Goal: Information Seeking & Learning: Learn about a topic

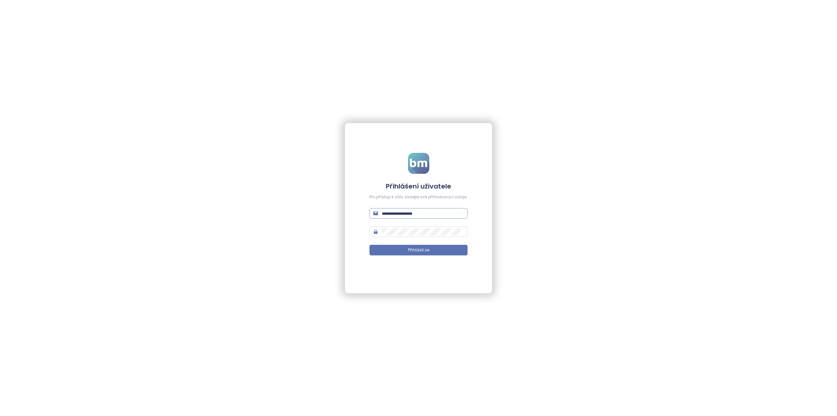
click at [391, 217] on span at bounding box center [418, 213] width 98 height 10
click at [393, 215] on input "text" at bounding box center [423, 213] width 82 height 7
type input "**********"
click at [408, 234] on span at bounding box center [418, 231] width 98 height 10
click at [407, 250] on button "Přihlásit se" at bounding box center [418, 250] width 98 height 10
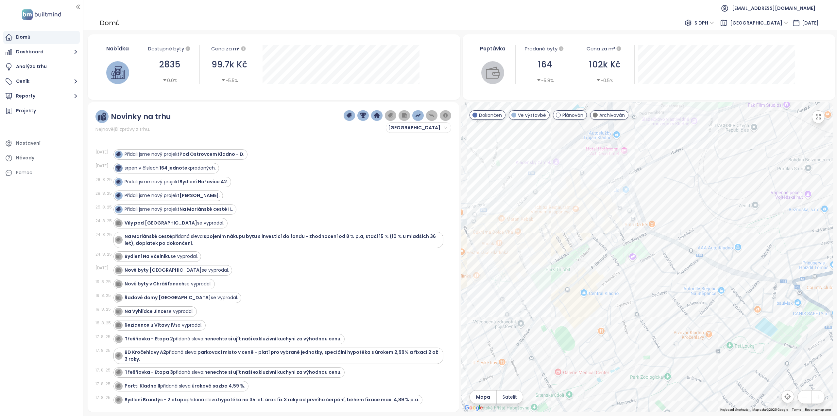
drag, startPoint x: 559, startPoint y: 235, endPoint x: 579, endPoint y: 233, distance: 19.7
click at [580, 233] on div at bounding box center [646, 257] width 371 height 310
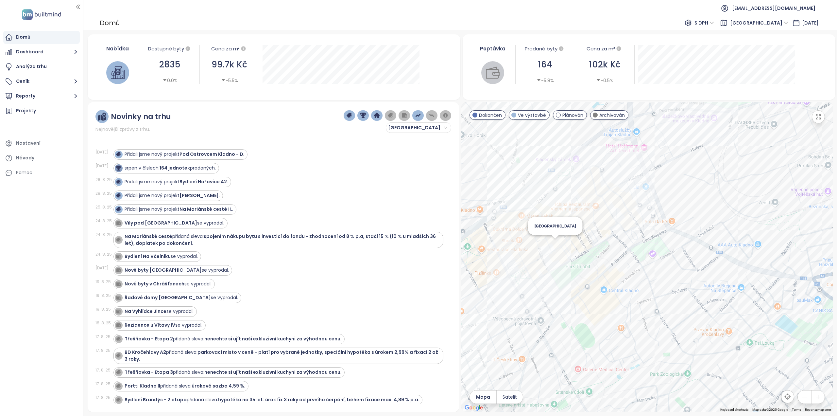
click at [555, 244] on div "[GEOGRAPHIC_DATA]" at bounding box center [646, 257] width 371 height 310
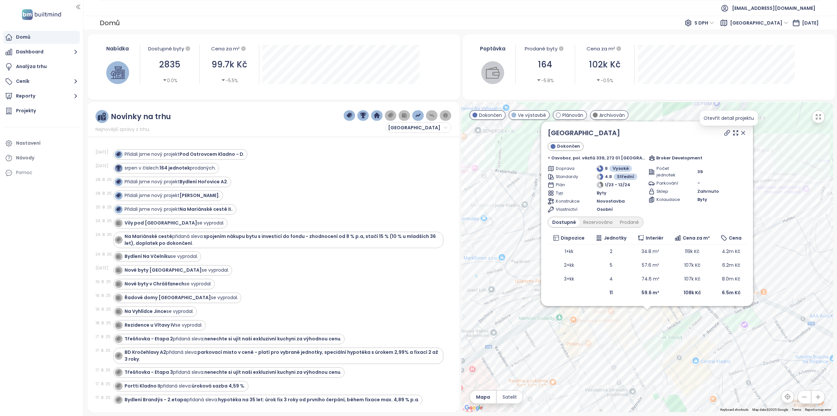
drag, startPoint x: 737, startPoint y: 132, endPoint x: 683, endPoint y: 225, distance: 106.8
click at [742, 132] on icon at bounding box center [743, 132] width 3 height 3
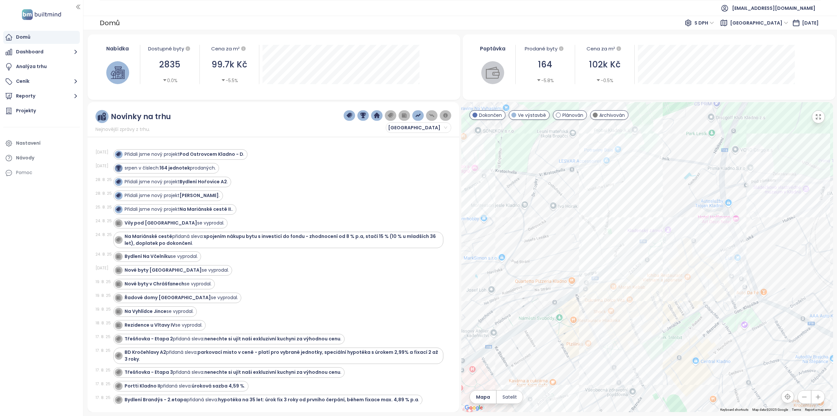
click at [659, 237] on div at bounding box center [646, 257] width 371 height 310
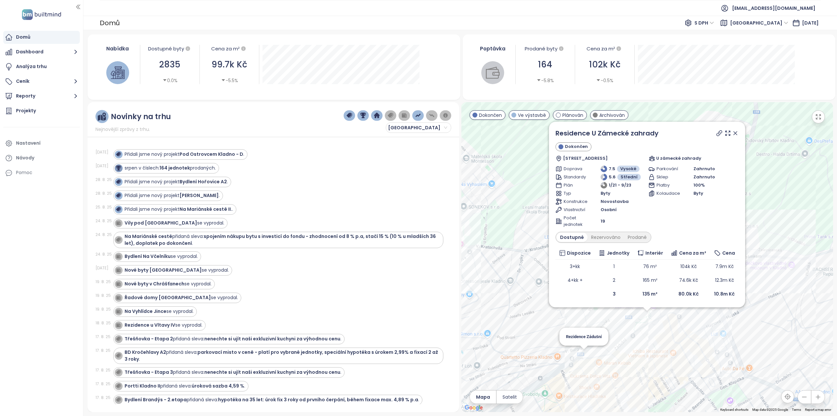
click at [583, 353] on div "Residence U Zámecké zahrady Dokončen Zádušní 64, 272 01 Kladno-[GEOGRAPHIC_DATA…" at bounding box center [646, 257] width 371 height 310
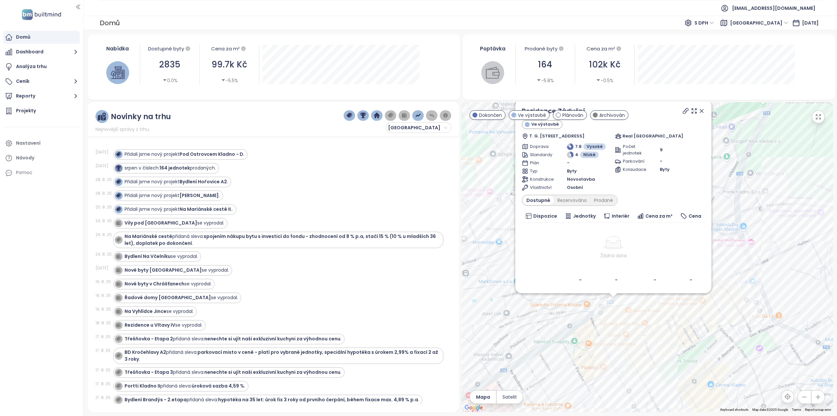
click at [739, 237] on div "Rezidence Zádušní Ve výstavbě T. G. Masaryka 297, 272 01 Kladno-[GEOGRAPHIC_DAT…" at bounding box center [646, 257] width 371 height 310
click at [816, 116] on icon "button" at bounding box center [818, 116] width 7 height 7
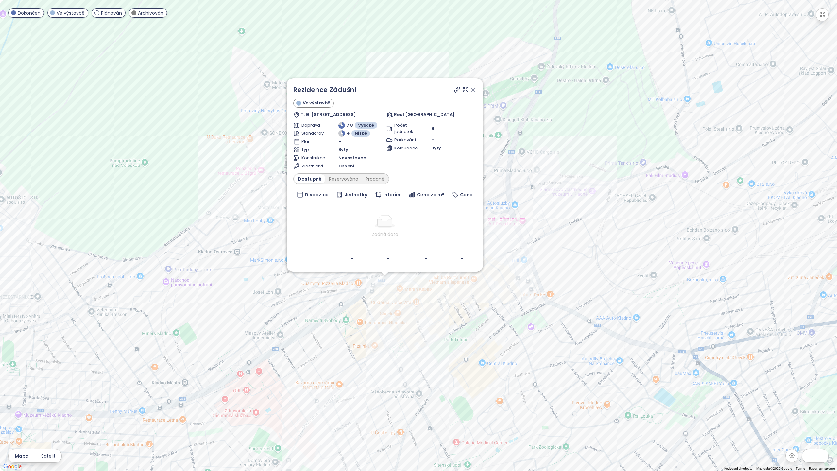
click at [472, 89] on icon at bounding box center [472, 89] width 3 height 3
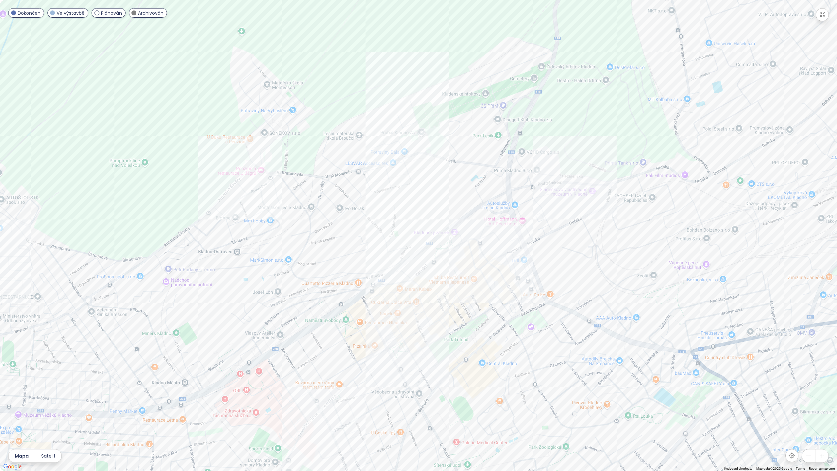
click at [378, 264] on div at bounding box center [418, 235] width 837 height 471
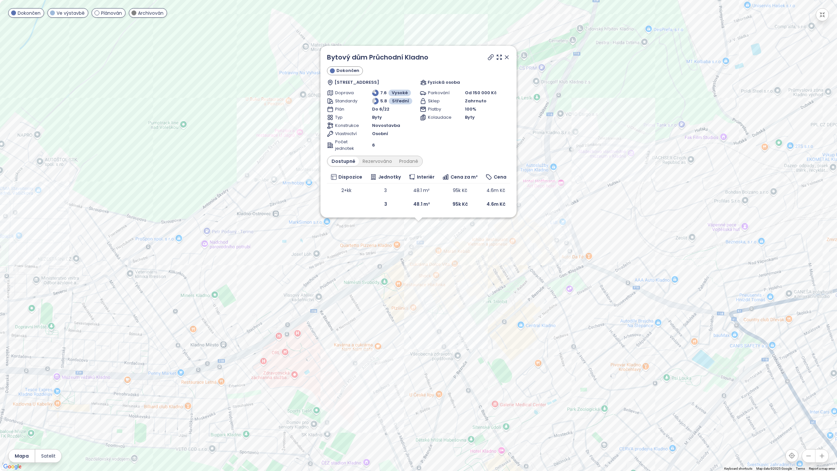
click at [470, 276] on div "Bytový dům Průchodní Kladno Dokončen Havířská 144, 272 01 [GEOGRAPHIC_DATA]-[GE…" at bounding box center [418, 235] width 837 height 471
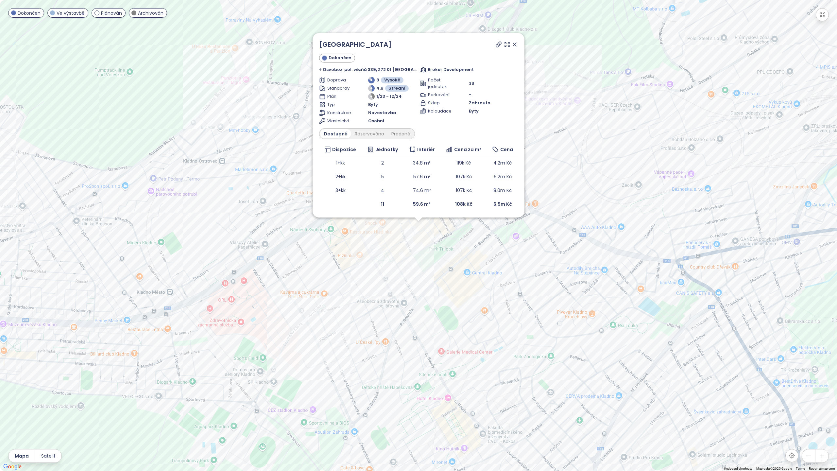
click at [513, 43] on icon at bounding box center [514, 44] width 3 height 3
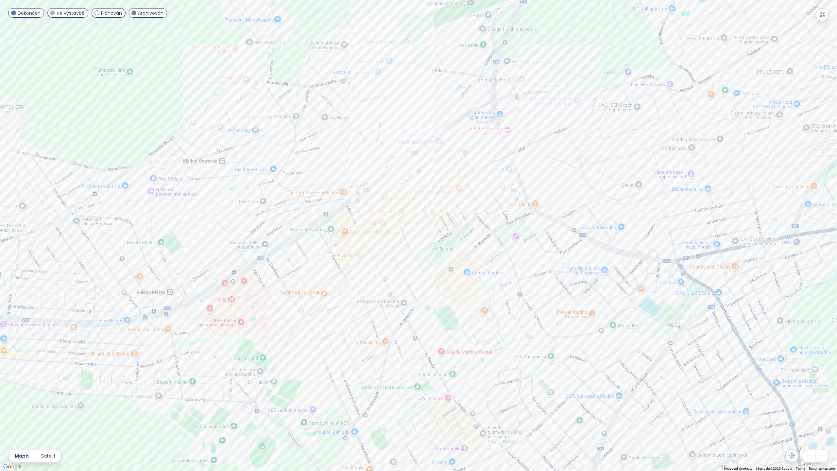
click at [599, 231] on div at bounding box center [418, 235] width 837 height 471
